Goal: Information Seeking & Learning: Learn about a topic

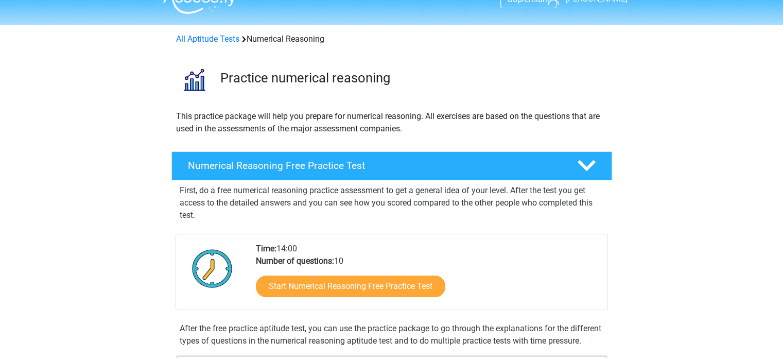
scroll to position [21, 0]
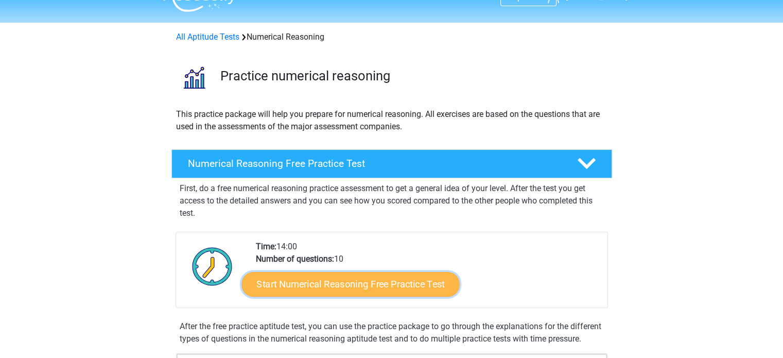
click at [346, 280] on link "Start Numerical Reasoning Free Practice Test" at bounding box center [350, 283] width 218 height 25
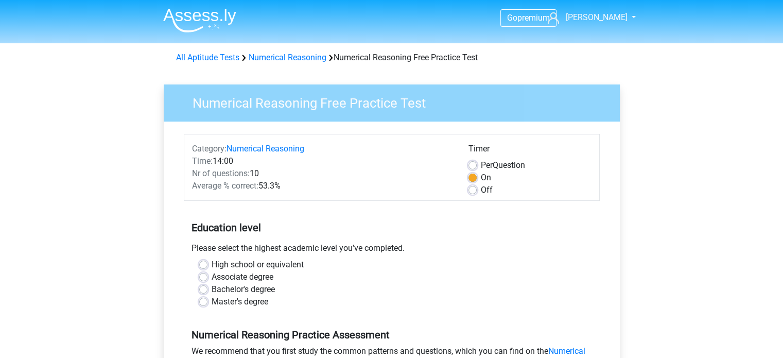
click at [207, 302] on div "Master's degree" at bounding box center [391, 302] width 385 height 12
click at [212, 299] on label "Master's degree" at bounding box center [240, 302] width 57 height 12
click at [203, 299] on input "Master's degree" at bounding box center [203, 301] width 8 height 10
radio input "true"
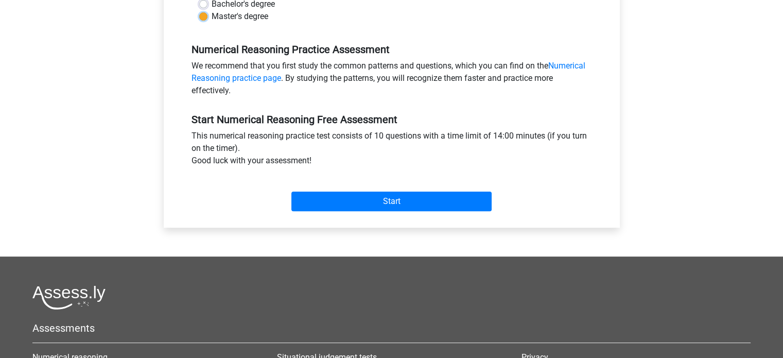
scroll to position [275, 0]
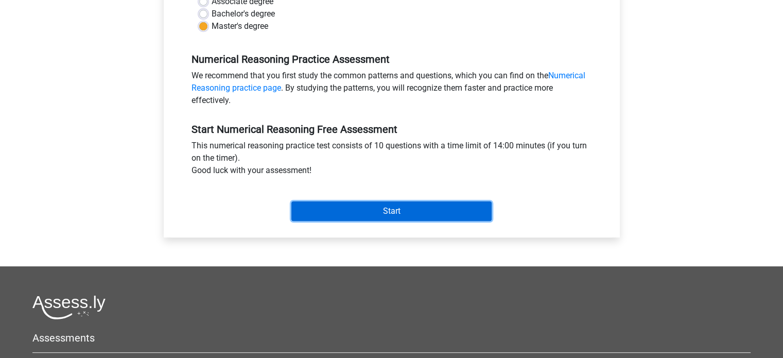
click at [370, 211] on input "Start" at bounding box center [391, 211] width 200 height 20
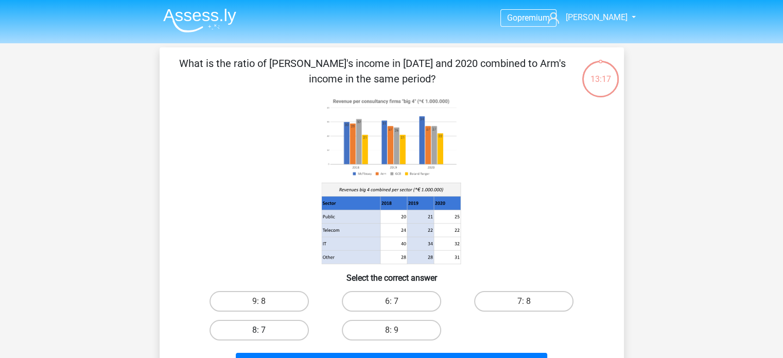
click at [251, 333] on label "8: 7" at bounding box center [259, 330] width 99 height 21
click at [259, 333] on input "8: 7" at bounding box center [262, 333] width 7 height 7
radio input "true"
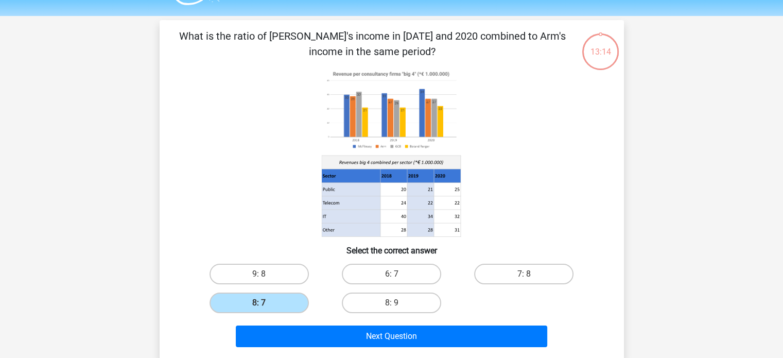
scroll to position [49, 0]
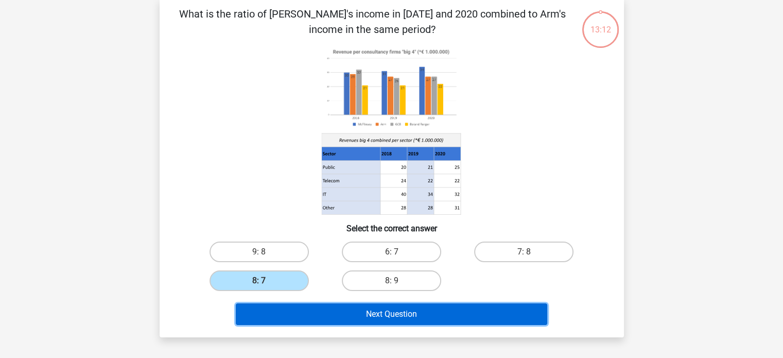
click at [397, 311] on button "Next Question" at bounding box center [391, 314] width 311 height 22
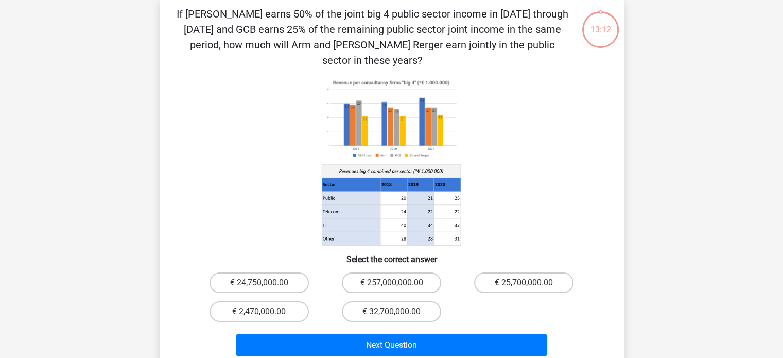
scroll to position [47, 0]
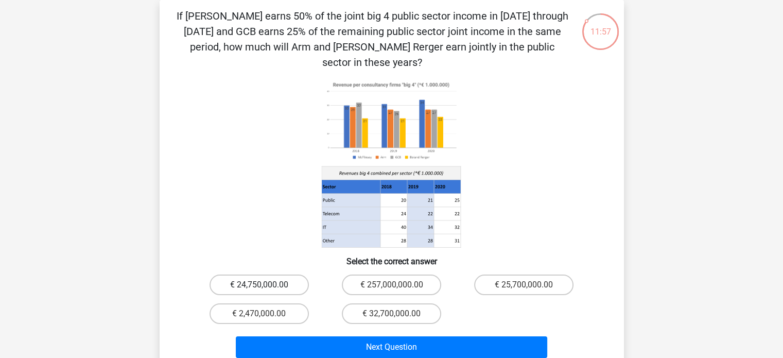
click at [239, 274] on label "€ 24,750,000.00" at bounding box center [259, 284] width 99 height 21
click at [259, 285] on input "€ 24,750,000.00" at bounding box center [262, 288] width 7 height 7
radio input "true"
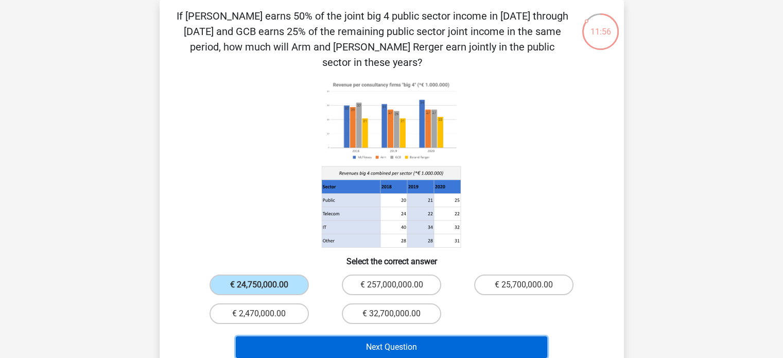
click at [374, 336] on button "Next Question" at bounding box center [391, 347] width 311 height 22
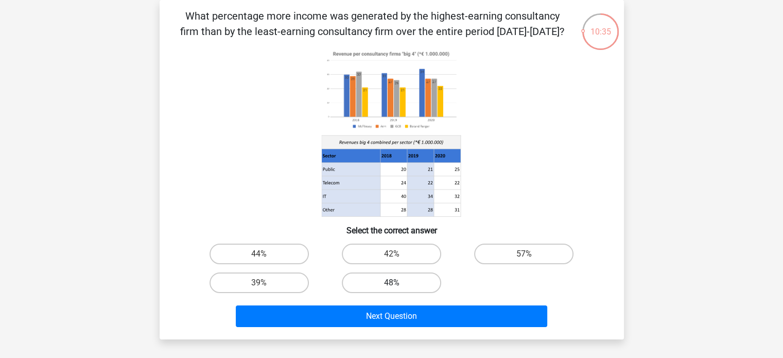
click at [360, 282] on label "48%" at bounding box center [391, 282] width 99 height 21
click at [391, 283] on input "48%" at bounding box center [394, 286] width 7 height 7
radio input "true"
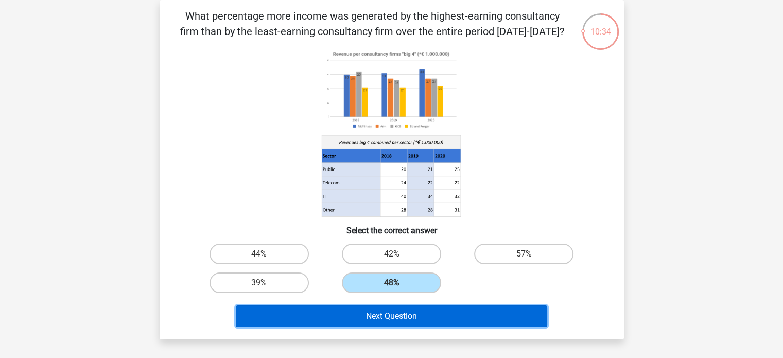
click at [382, 315] on button "Next Question" at bounding box center [391, 316] width 311 height 22
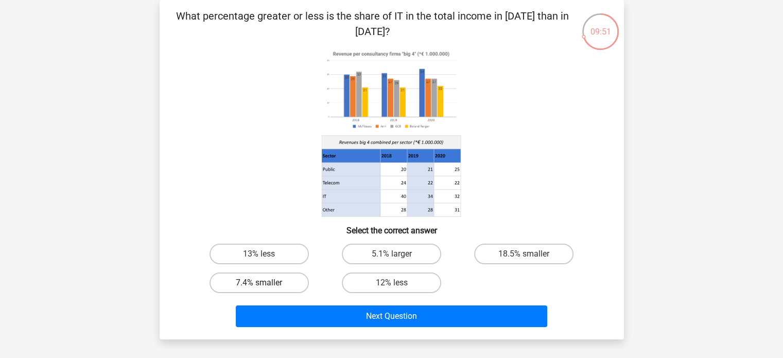
click at [235, 282] on label "7.4% smaller" at bounding box center [259, 282] width 99 height 21
click at [259, 283] on input "7.4% smaller" at bounding box center [262, 286] width 7 height 7
radio input "true"
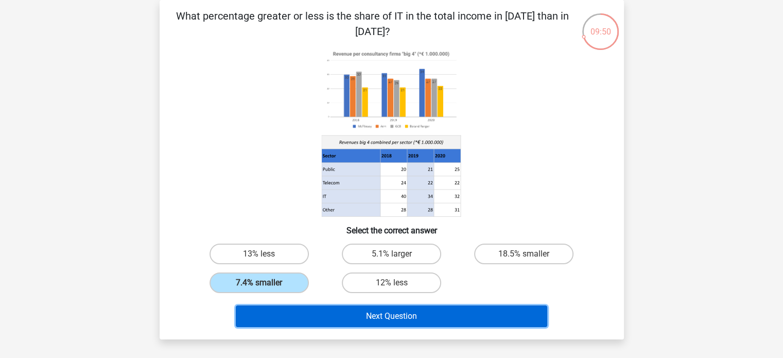
click at [339, 318] on button "Next Question" at bounding box center [391, 316] width 311 height 22
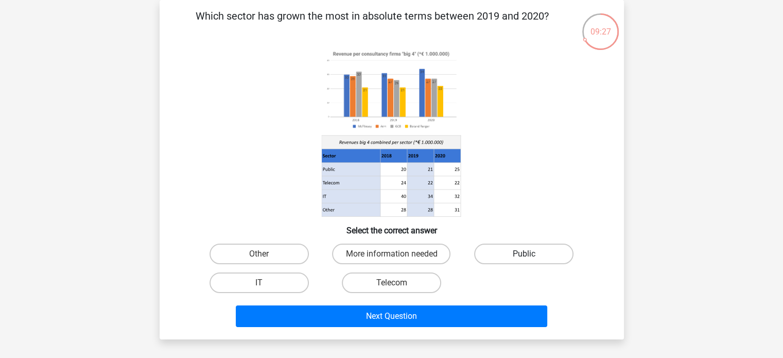
click at [540, 255] on label "Public" at bounding box center [523, 254] width 99 height 21
click at [531, 255] on input "Public" at bounding box center [527, 257] width 7 height 7
radio input "true"
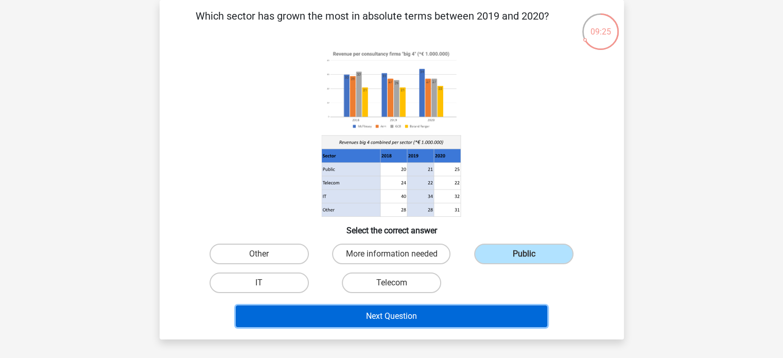
click at [424, 315] on button "Next Question" at bounding box center [391, 316] width 311 height 22
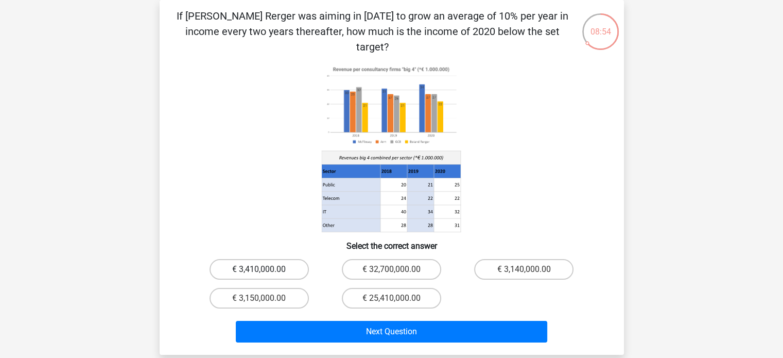
click at [245, 259] on label "€ 3,410,000.00" at bounding box center [259, 269] width 99 height 21
click at [259, 269] on input "€ 3,410,000.00" at bounding box center [262, 272] width 7 height 7
radio input "true"
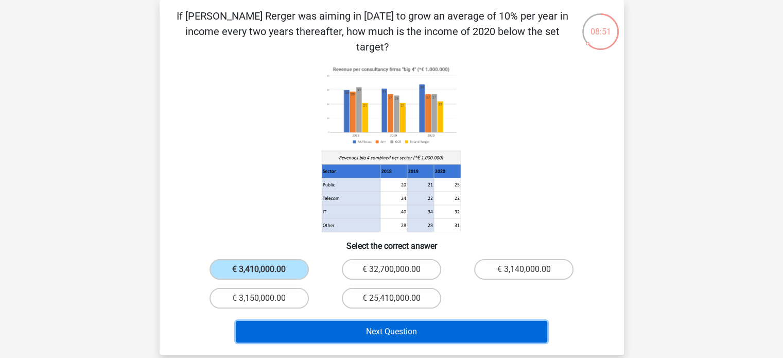
click at [364, 321] on button "Next Question" at bounding box center [391, 332] width 311 height 22
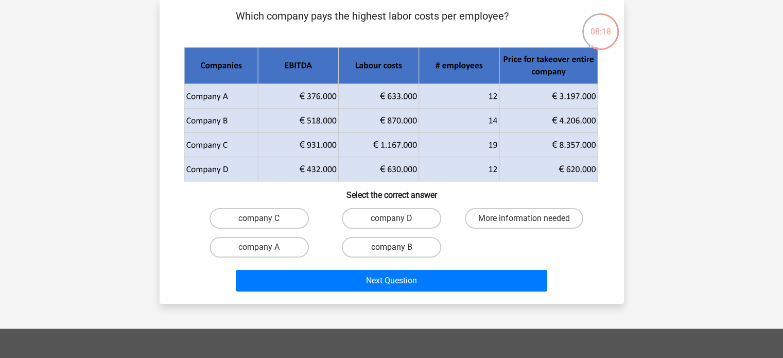
click at [391, 253] on label "company B" at bounding box center [391, 247] width 99 height 21
click at [391, 253] on input "company B" at bounding box center [394, 250] width 7 height 7
radio input "true"
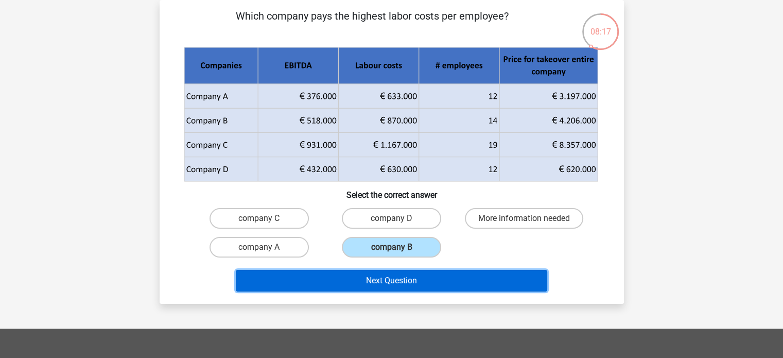
click at [400, 283] on button "Next Question" at bounding box center [391, 281] width 311 height 22
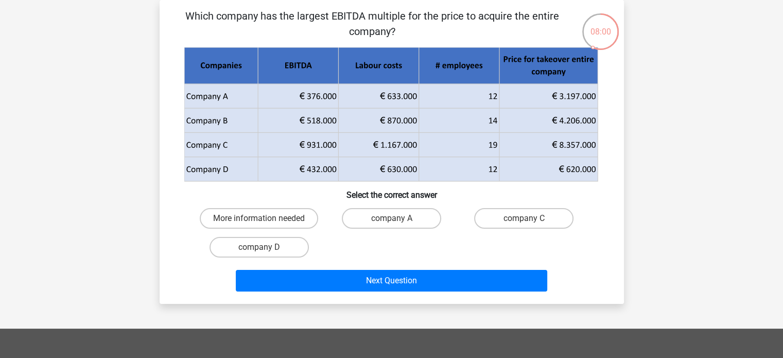
click at [261, 247] on input "company D" at bounding box center [262, 250] width 7 height 7
radio input "true"
click at [510, 220] on label "company C" at bounding box center [523, 218] width 99 height 21
click at [524, 220] on input "company C" at bounding box center [527, 221] width 7 height 7
radio input "true"
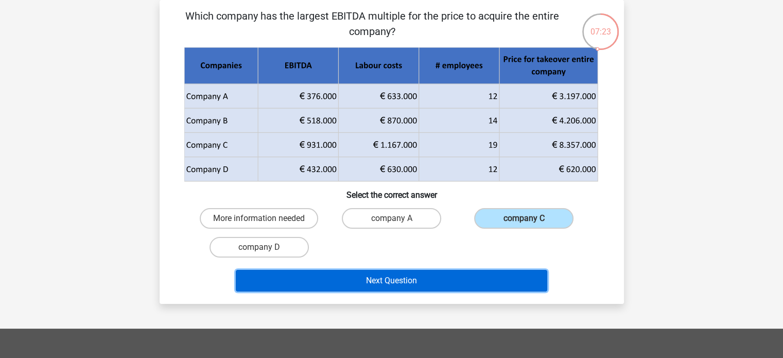
click at [399, 281] on button "Next Question" at bounding box center [391, 281] width 311 height 22
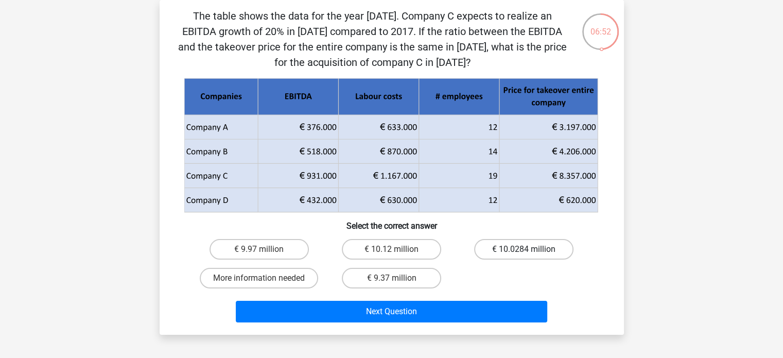
click at [511, 248] on label "€ 10.0284 million" at bounding box center [523, 249] width 99 height 21
click at [524, 249] on input "€ 10.0284 million" at bounding box center [527, 252] width 7 height 7
radio input "true"
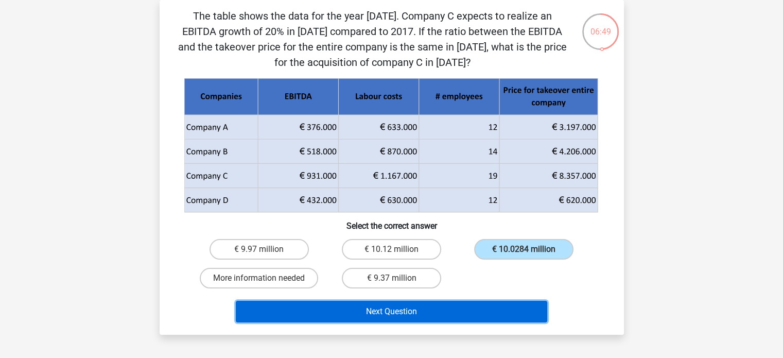
click at [385, 310] on button "Next Question" at bounding box center [391, 312] width 311 height 22
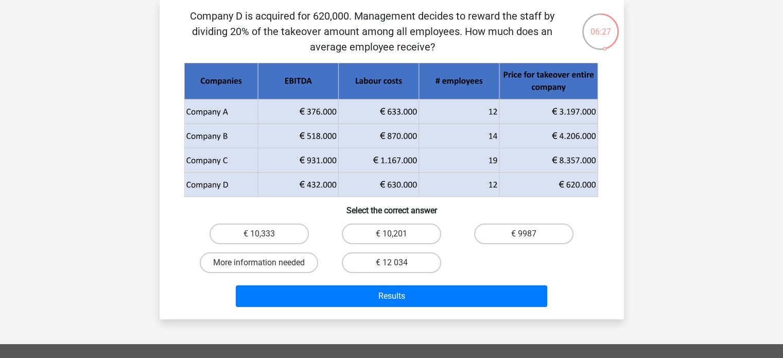
click at [259, 234] on input "€ 10,333" at bounding box center [262, 237] width 7 height 7
radio input "true"
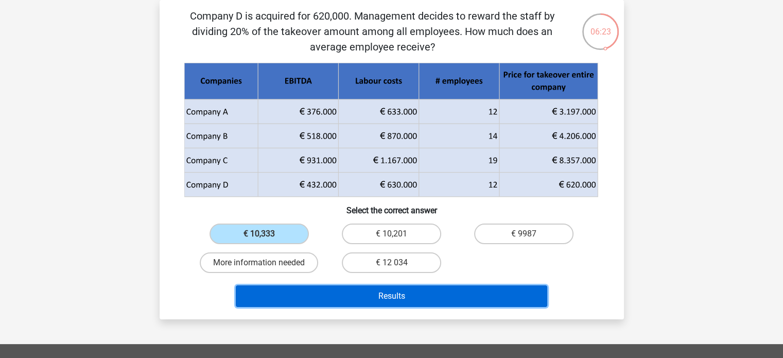
click at [385, 294] on button "Results" at bounding box center [391, 296] width 311 height 22
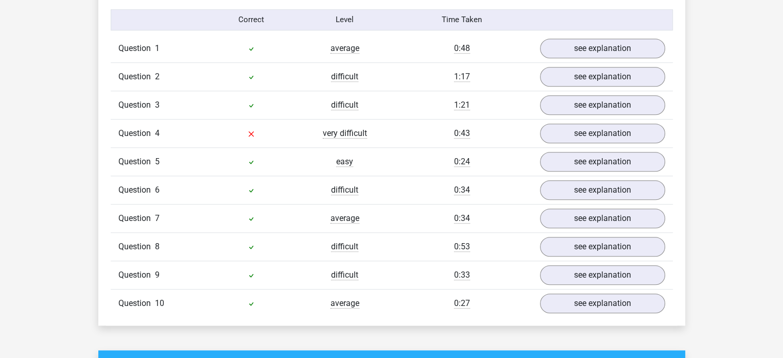
scroll to position [837, 0]
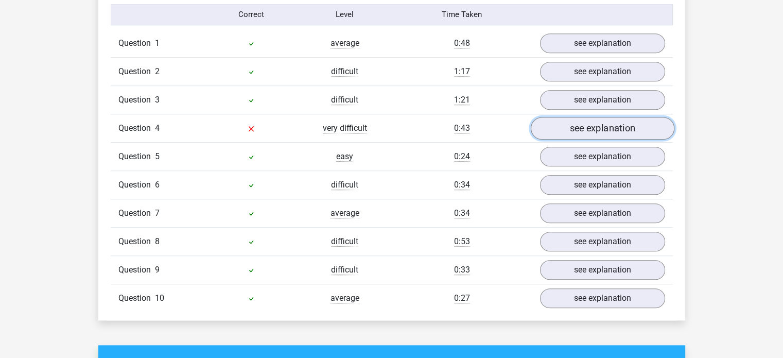
click at [595, 125] on link "see explanation" at bounding box center [602, 128] width 144 height 23
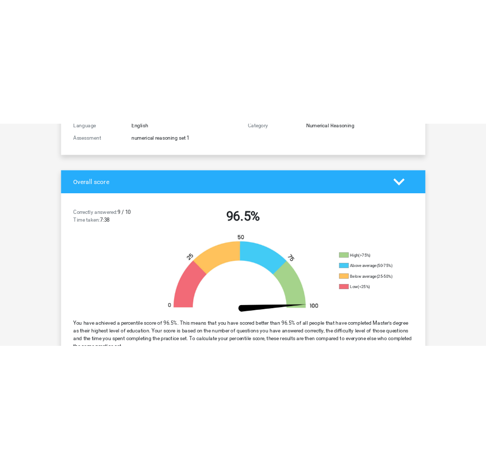
scroll to position [0, 0]
